Goal: Information Seeking & Learning: Learn about a topic

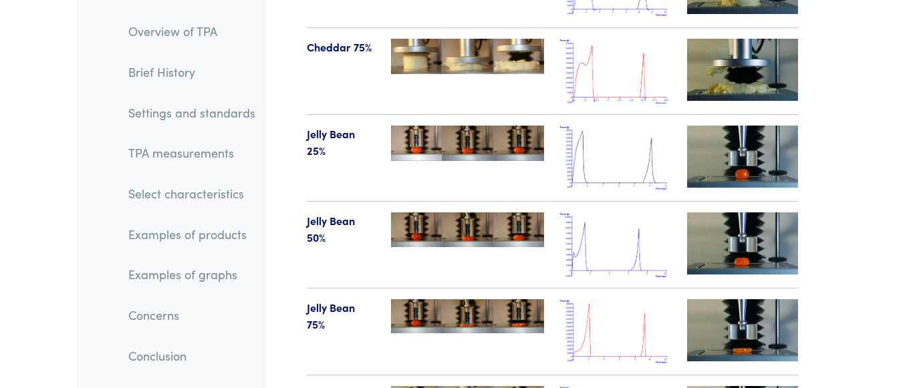
scroll to position [16438, 0]
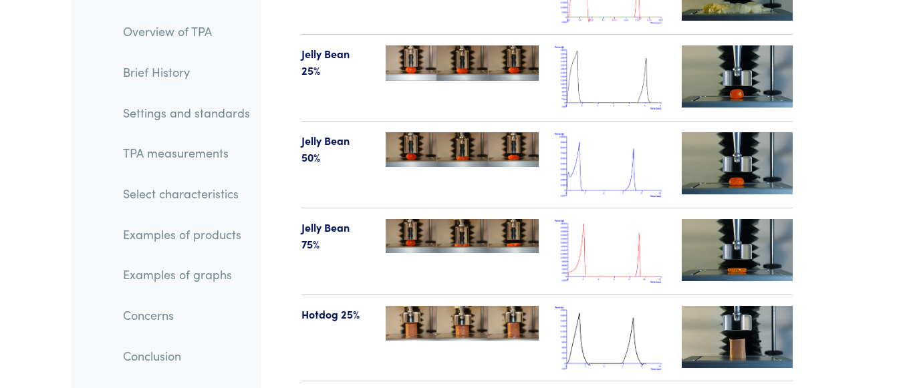
click at [735, 306] on img at bounding box center [737, 337] width 111 height 62
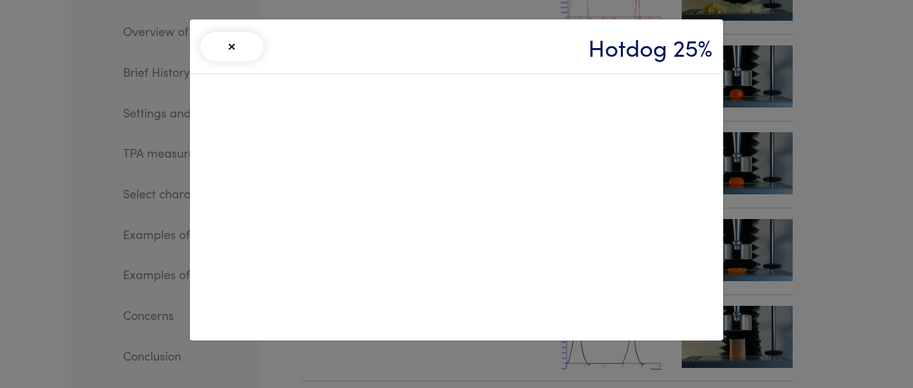
click at [830, 116] on div "× Hotdog 25%" at bounding box center [456, 194] width 913 height 388
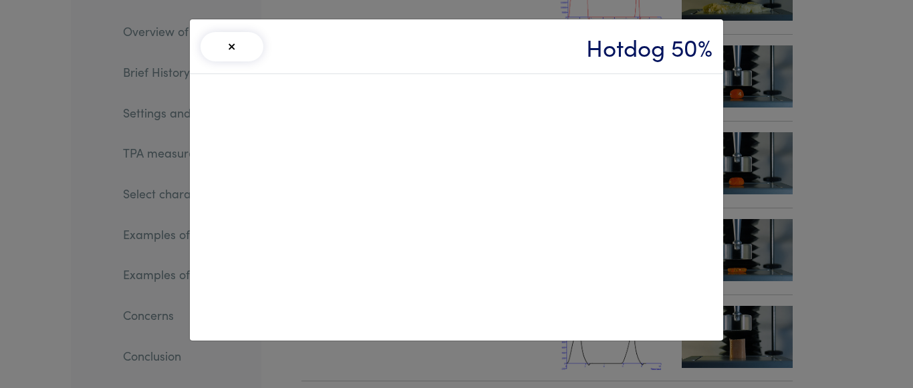
click at [764, 334] on div "× Hotdog 50%" at bounding box center [456, 194] width 913 height 388
